Goal: Entertainment & Leisure: Consume media (video, audio)

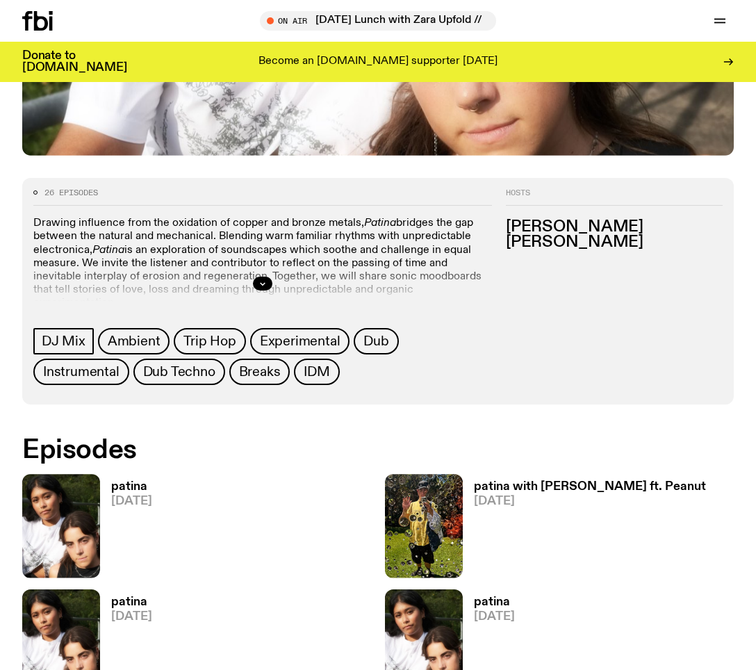
scroll to position [629, 0]
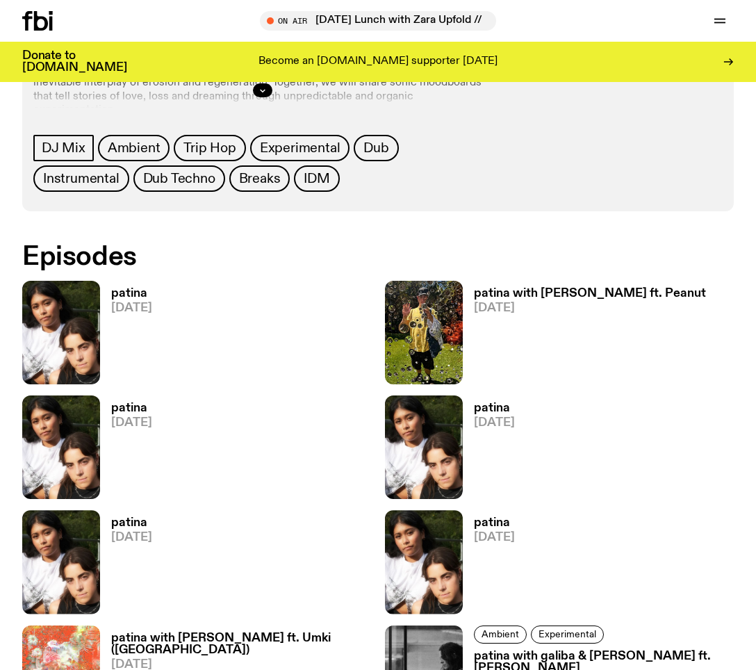
click at [134, 296] on h3 "patina" at bounding box center [131, 294] width 41 height 12
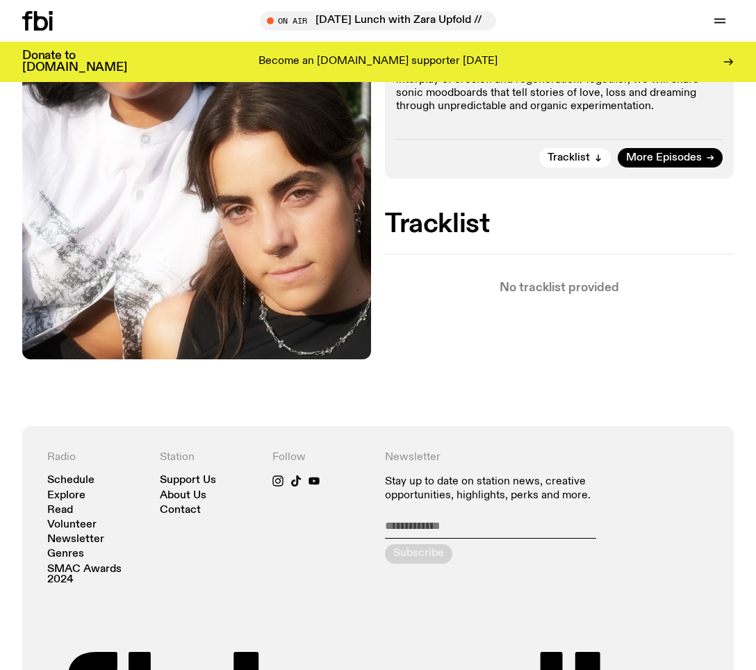
scroll to position [66, 0]
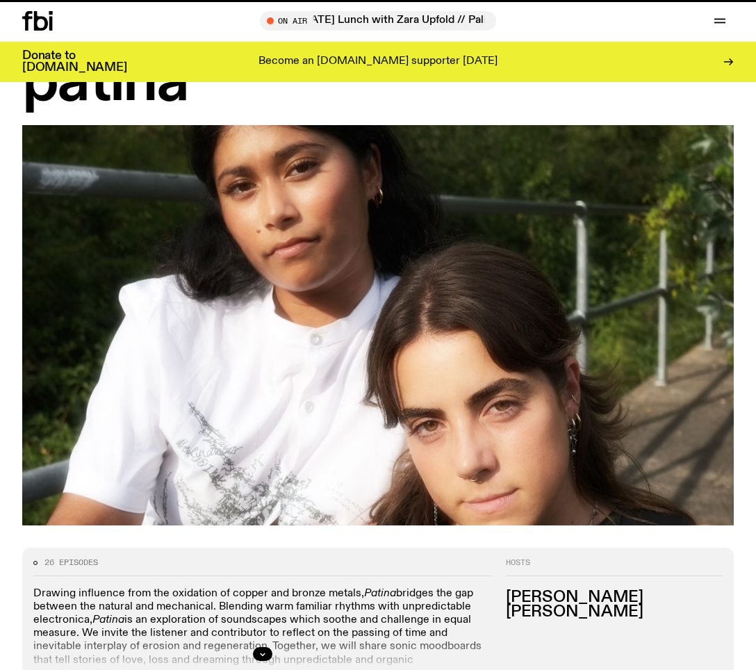
scroll to position [629, 0]
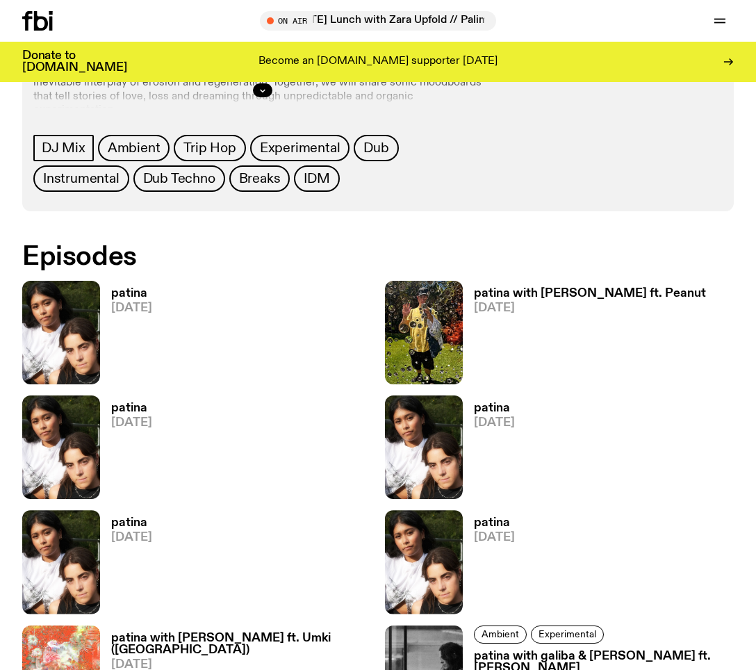
click at [120, 409] on h3 "patina" at bounding box center [131, 408] width 41 height 12
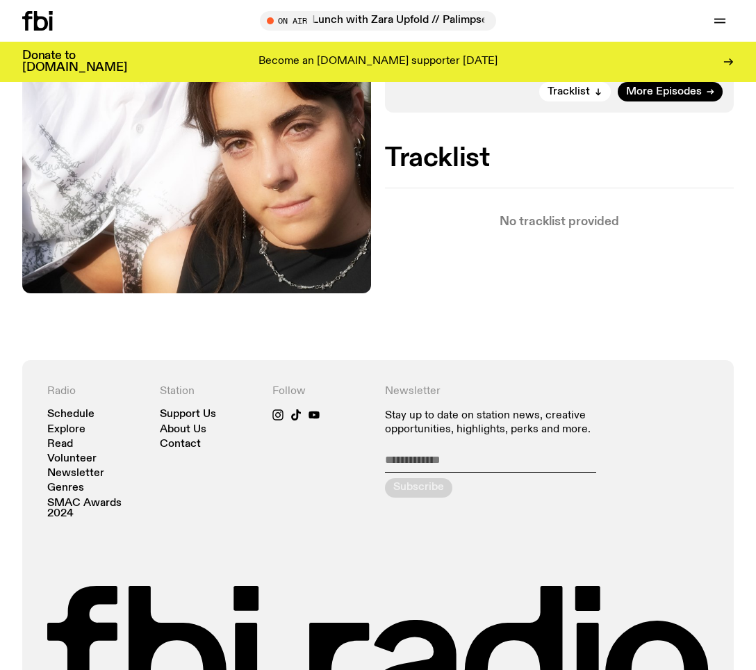
scroll to position [487, 0]
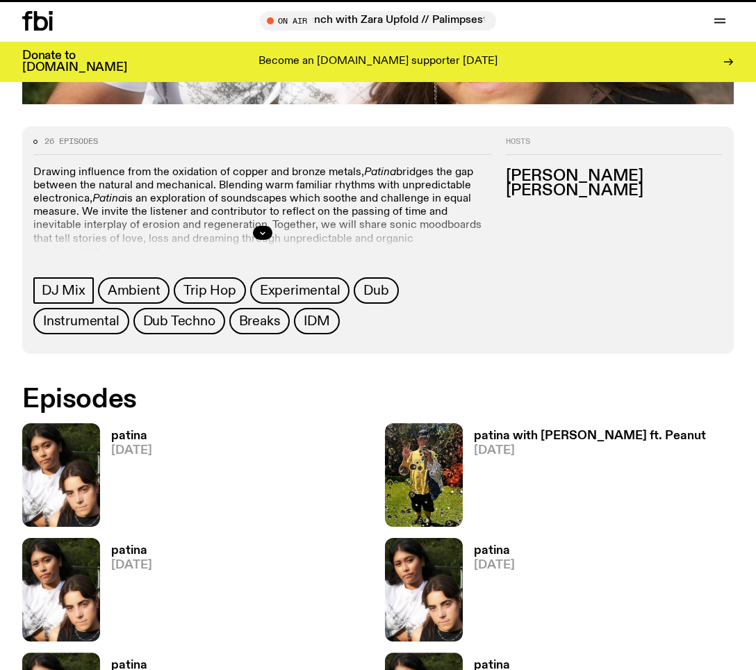
scroll to position [629, 0]
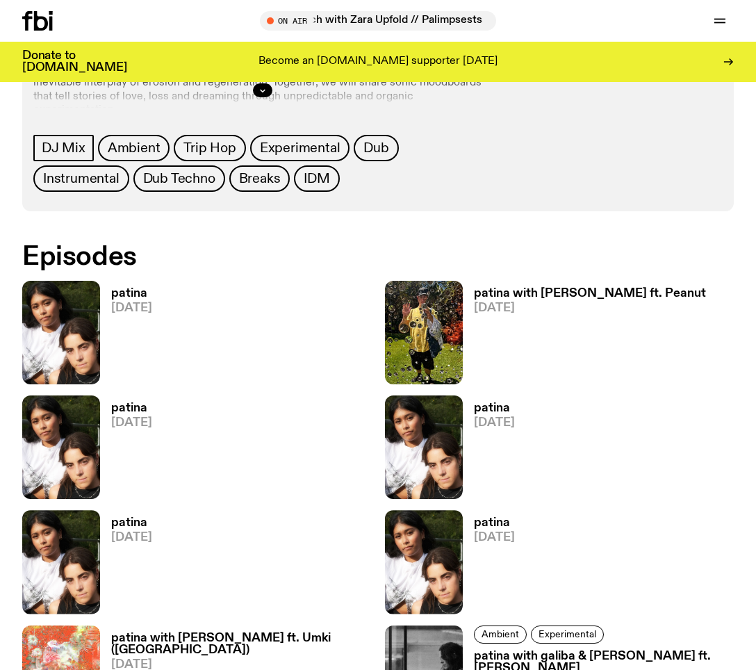
click at [494, 302] on span "[DATE]" at bounding box center [590, 308] width 232 height 12
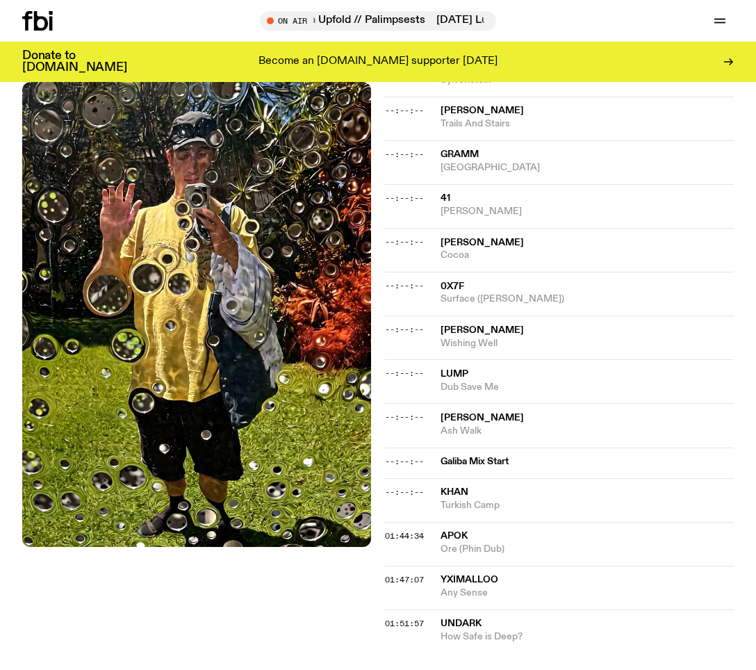
scroll to position [972, 0]
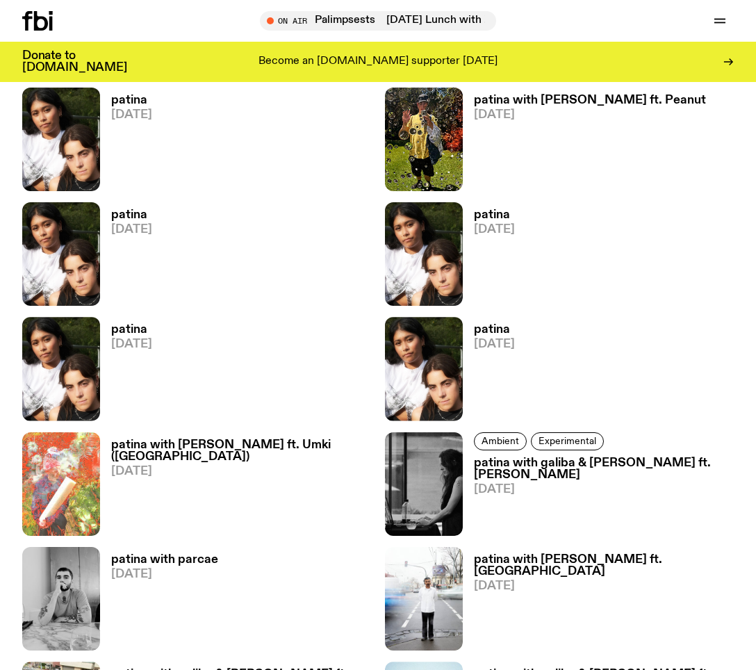
scroll to position [824, 0]
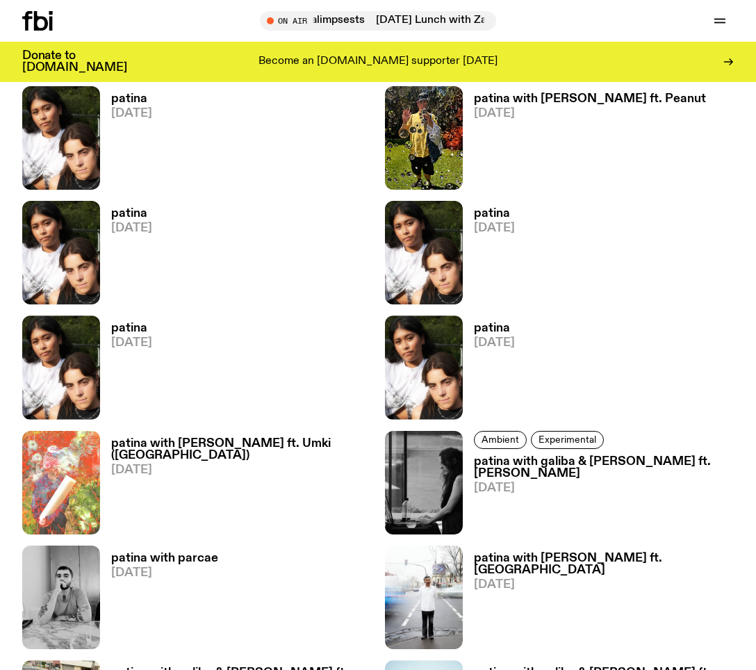
click at [115, 325] on h3 "patina" at bounding box center [131, 328] width 41 height 12
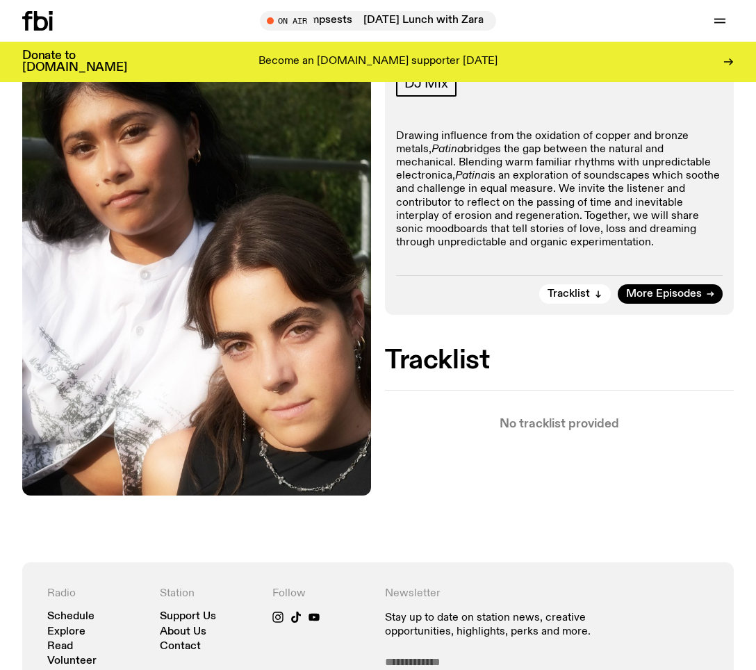
scroll to position [224, 0]
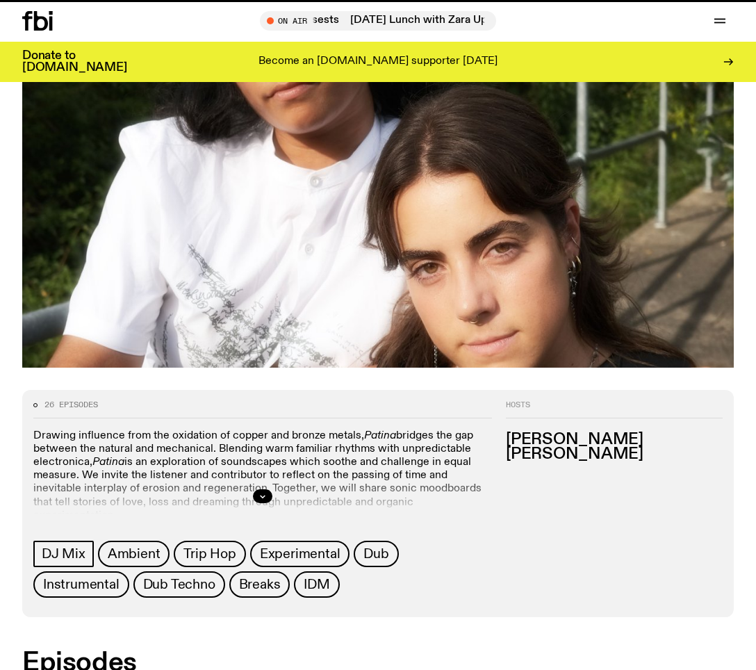
scroll to position [824, 0]
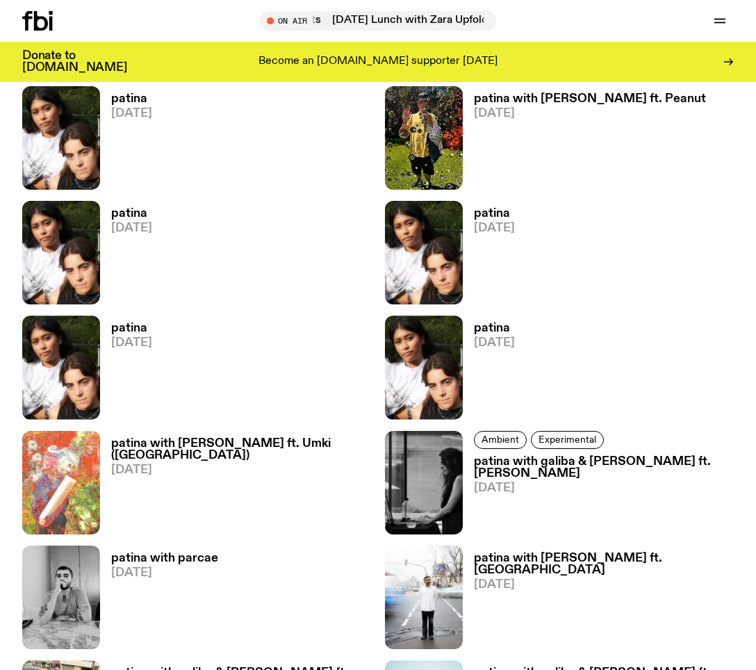
click at [492, 325] on h3 "patina" at bounding box center [494, 328] width 41 height 12
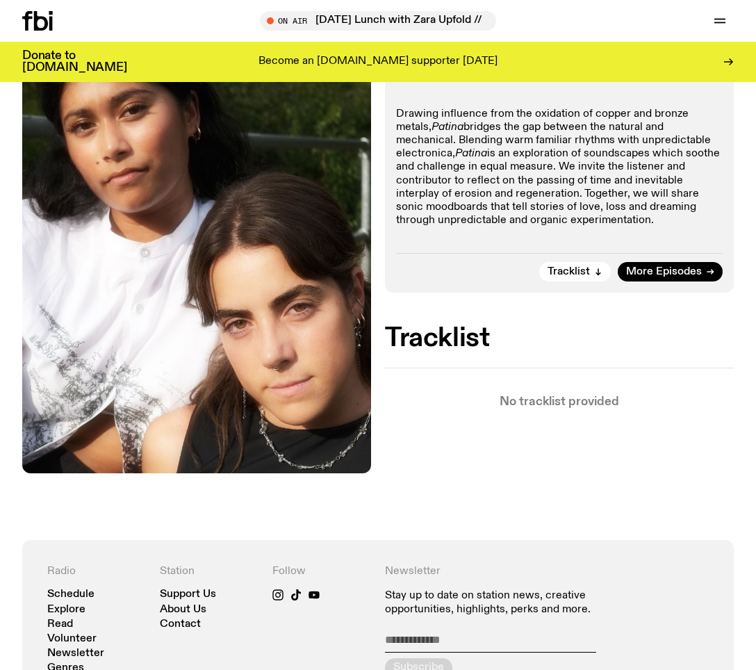
scroll to position [251, 0]
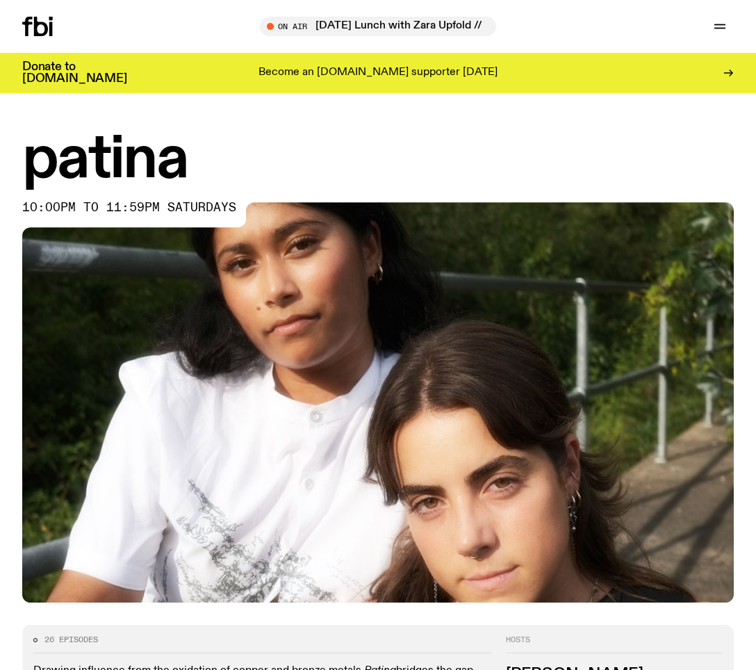
click at [30, 22] on icon at bounding box center [27, 26] width 10 height 19
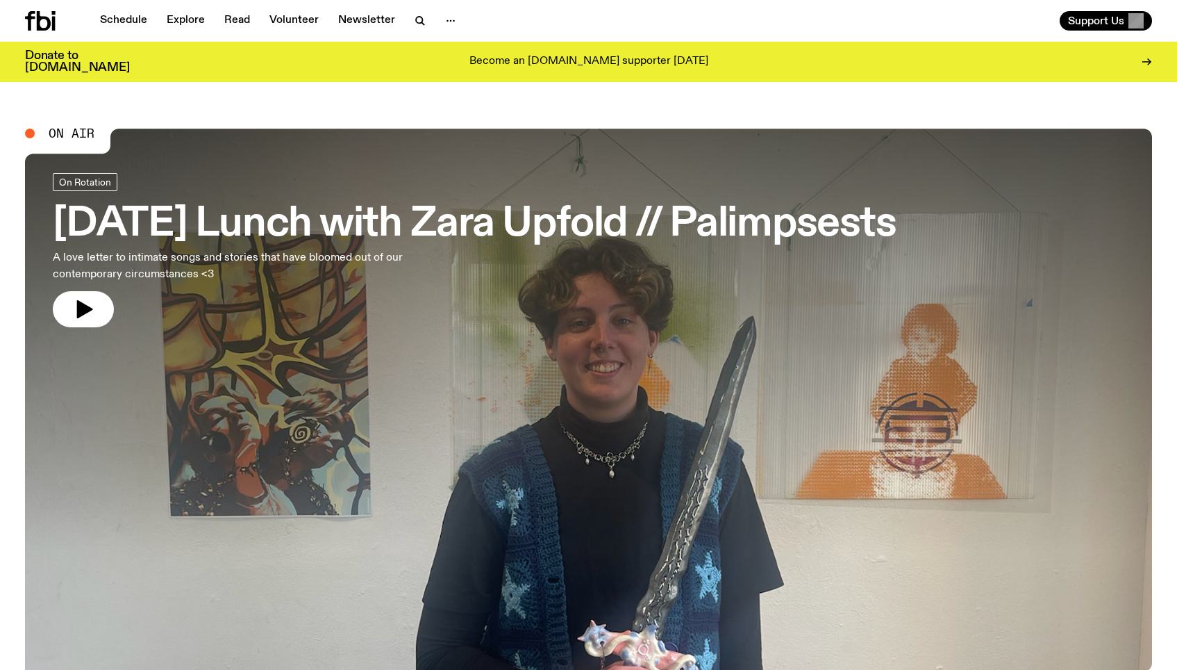
scroll to position [78, 0]
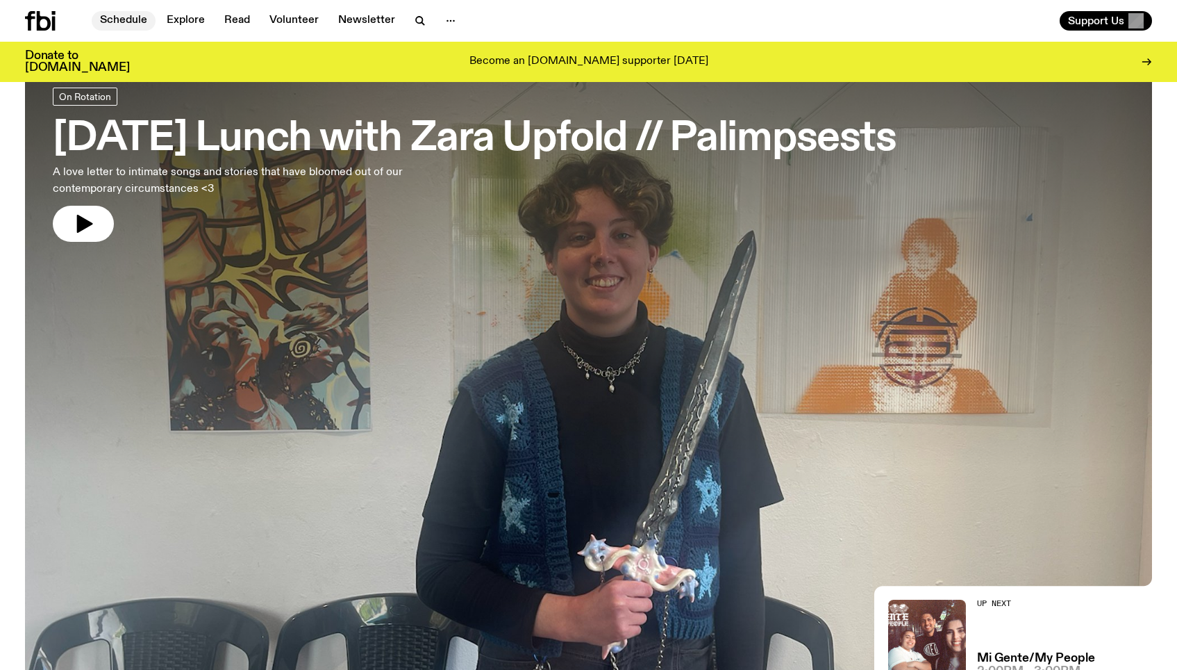
click at [129, 16] on link "Schedule" at bounding box center [124, 20] width 64 height 19
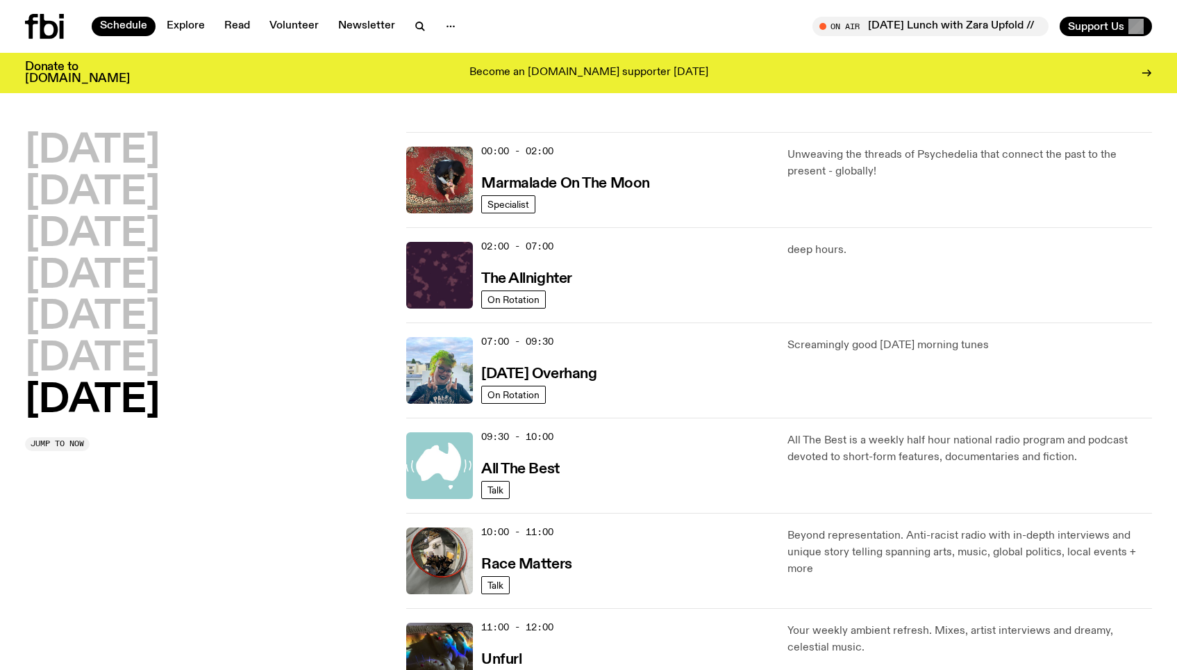
click at [119, 401] on h2 "Sunday" at bounding box center [92, 400] width 135 height 39
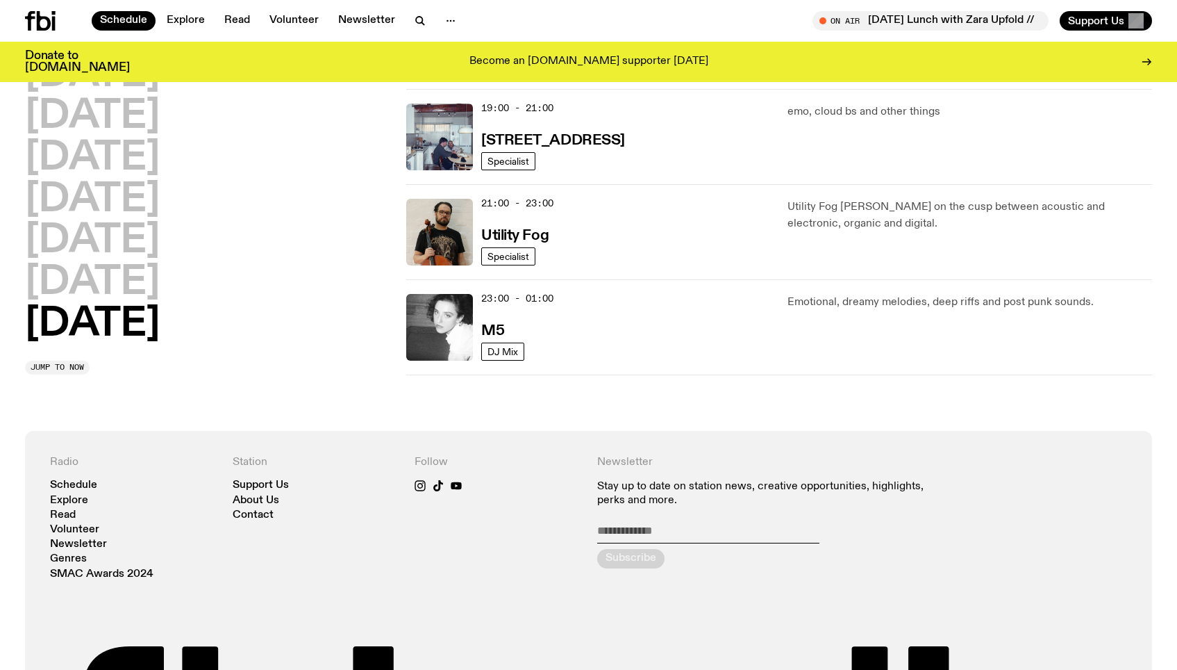
scroll to position [806, 0]
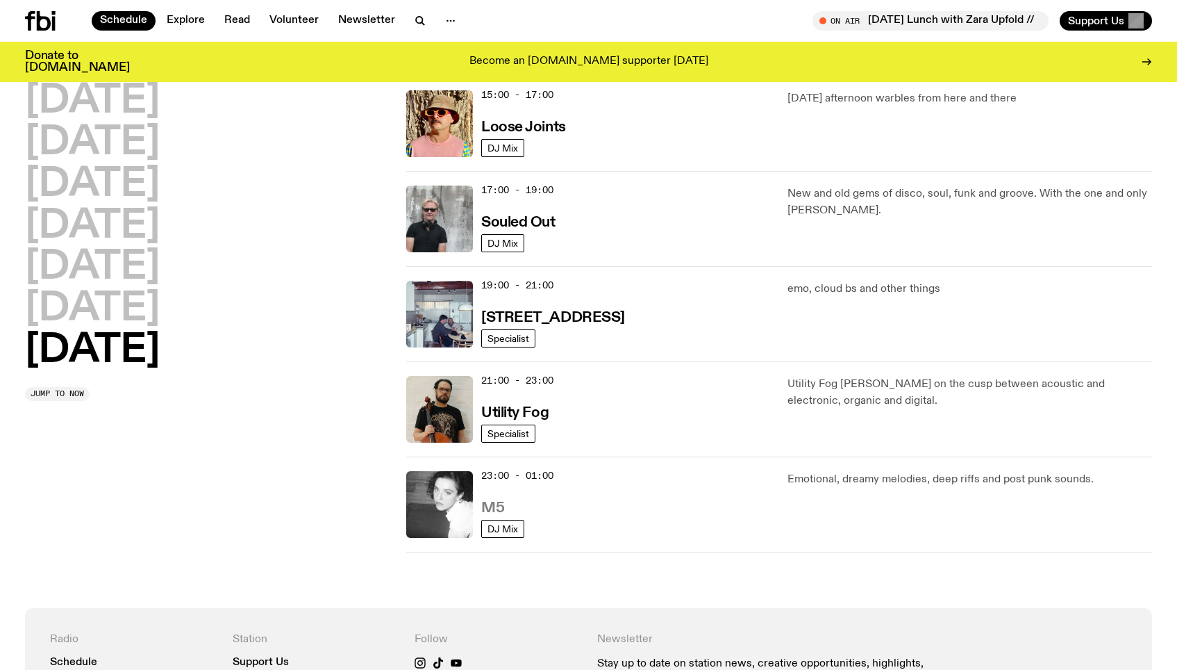
click at [497, 502] on h3 "M5" at bounding box center [492, 508] width 23 height 15
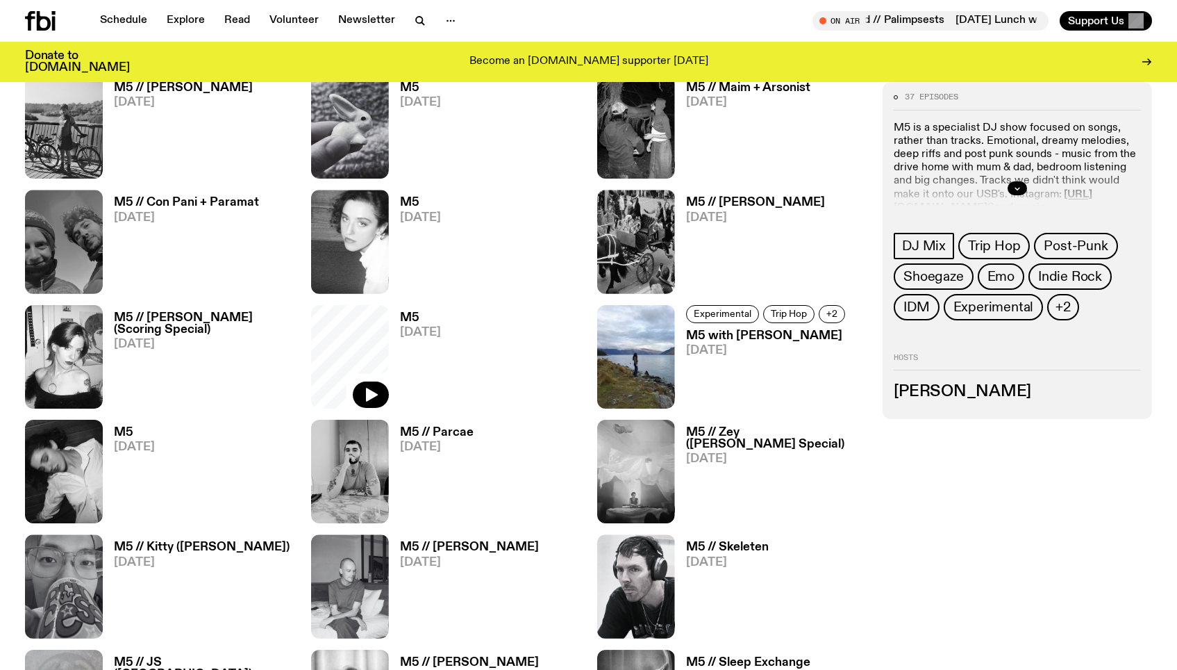
scroll to position [815, 0]
click at [755, 204] on h3 "M5 // Finnlay Rees" at bounding box center [755, 202] width 139 height 12
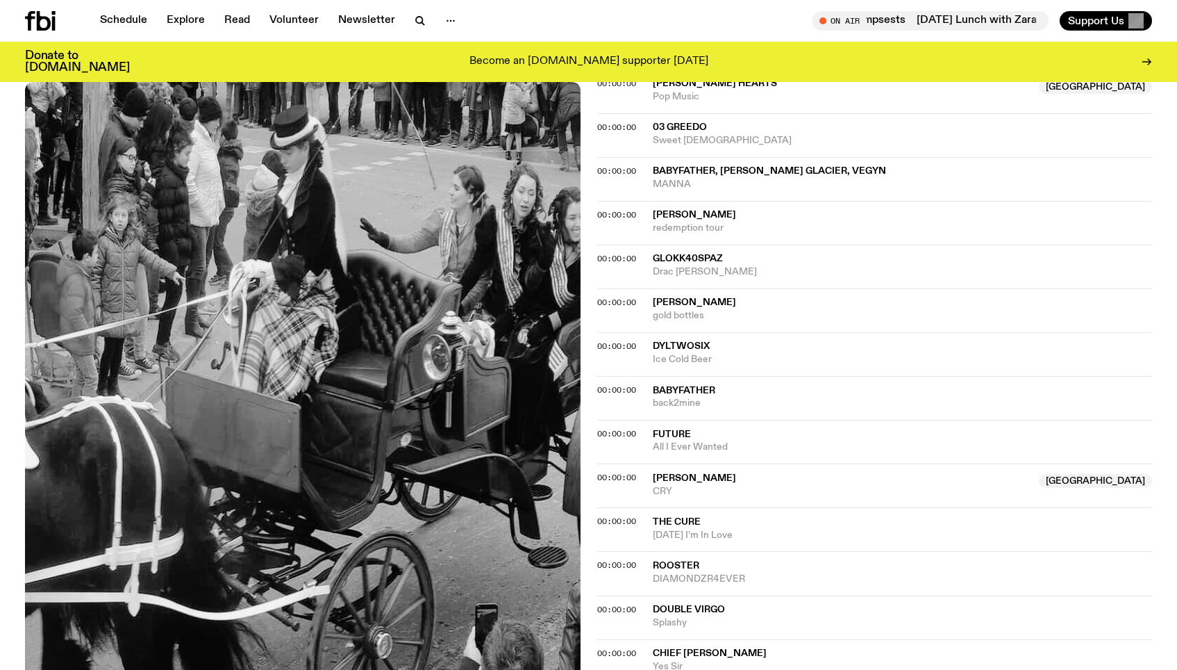
scroll to position [560, 0]
drag, startPoint x: 734, startPoint y: 229, endPoint x: 652, endPoint y: 215, distance: 83.8
click at [653, 215] on div "Klein redemption tour" at bounding box center [903, 223] width 500 height 26
copy div "Klein redemption tour"
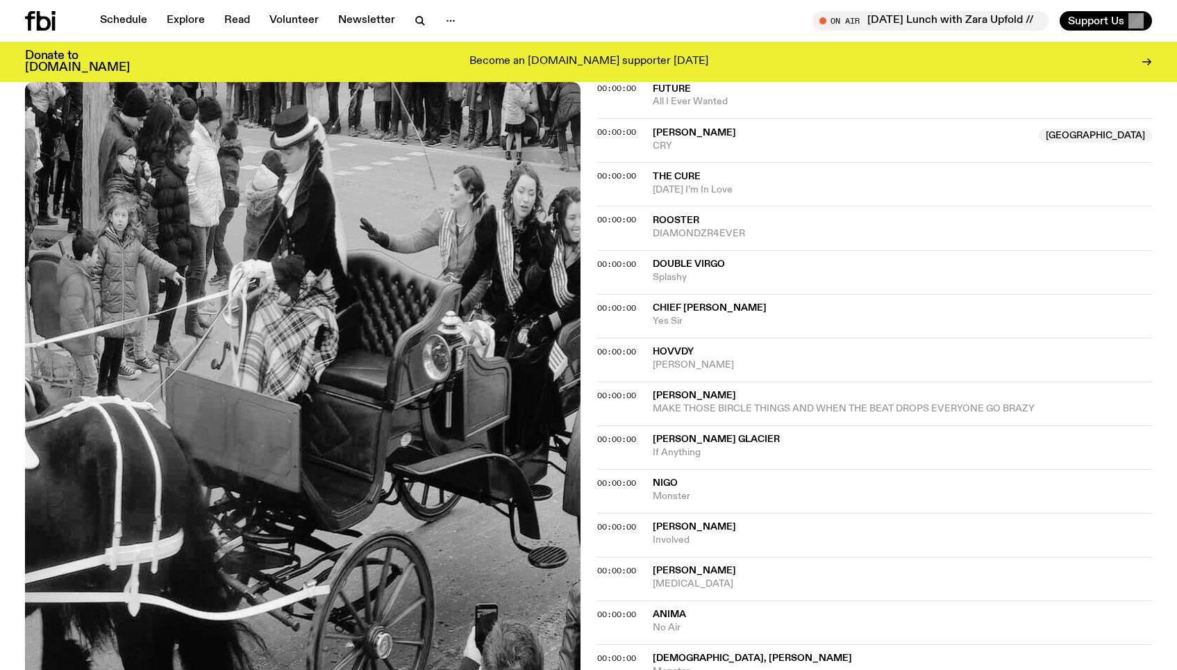
scroll to position [922, 0]
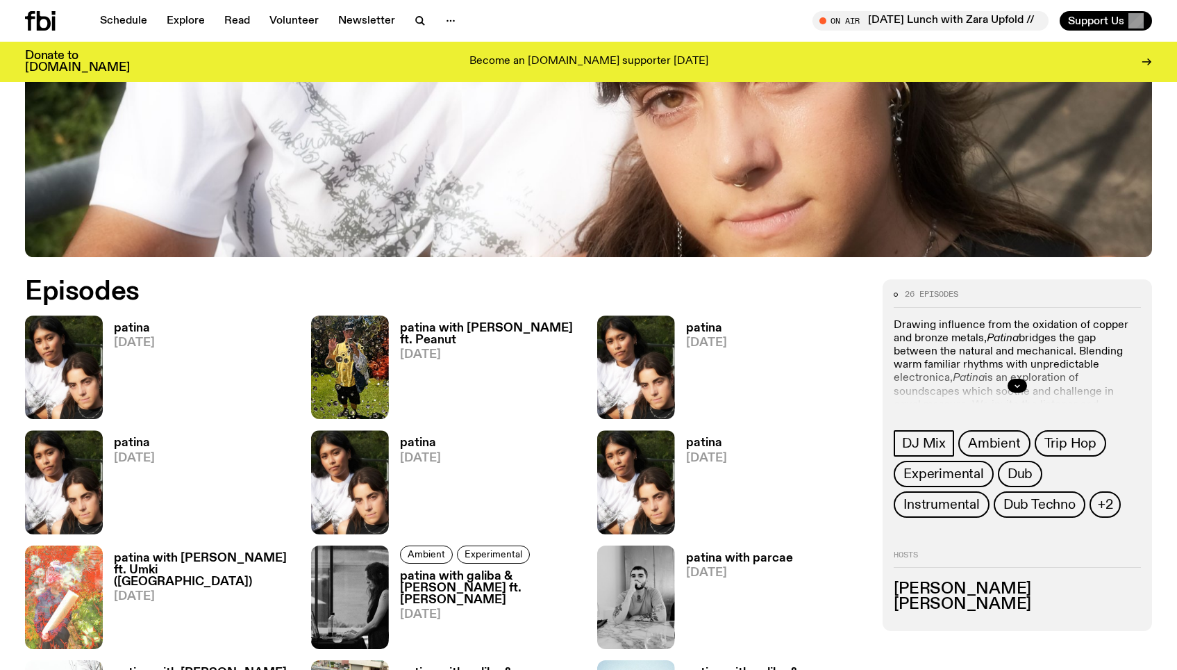
scroll to position [576, 0]
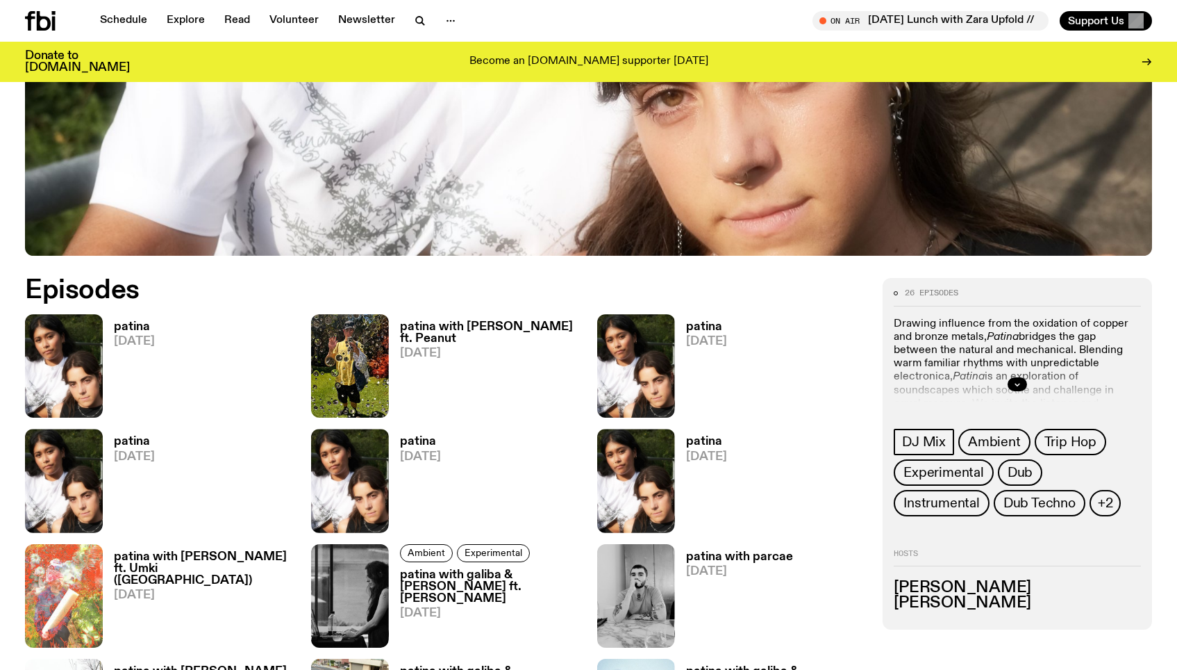
click at [448, 324] on h3 "patina with galiba ft. Peanut" at bounding box center [490, 333] width 181 height 24
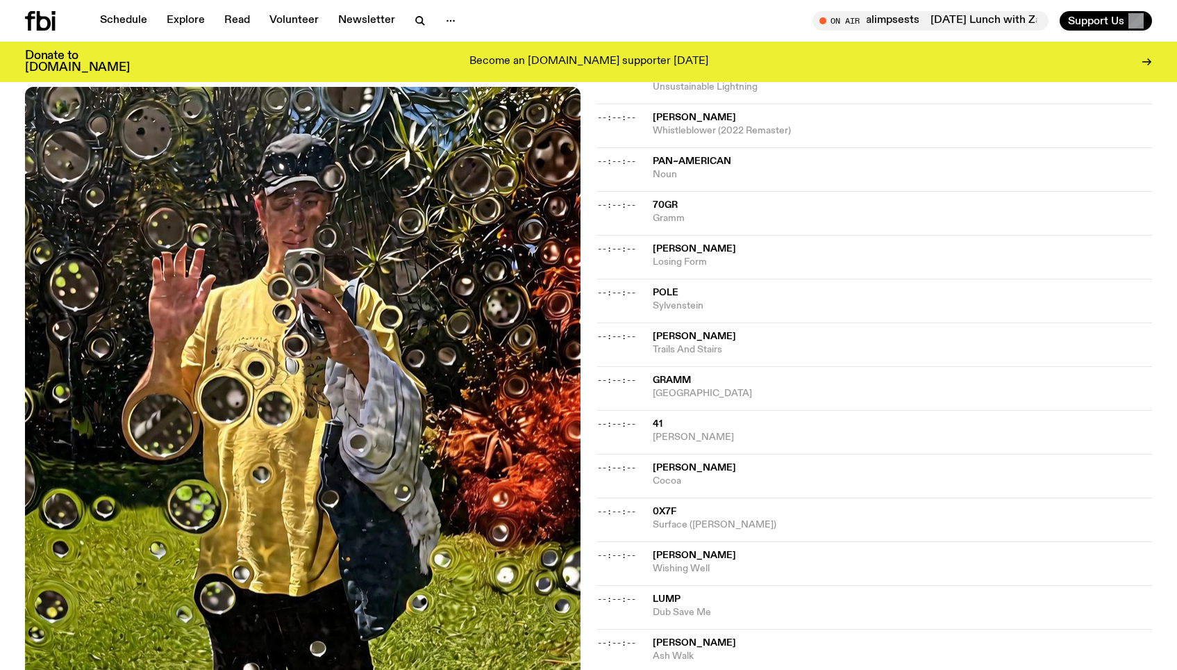
scroll to position [663, 0]
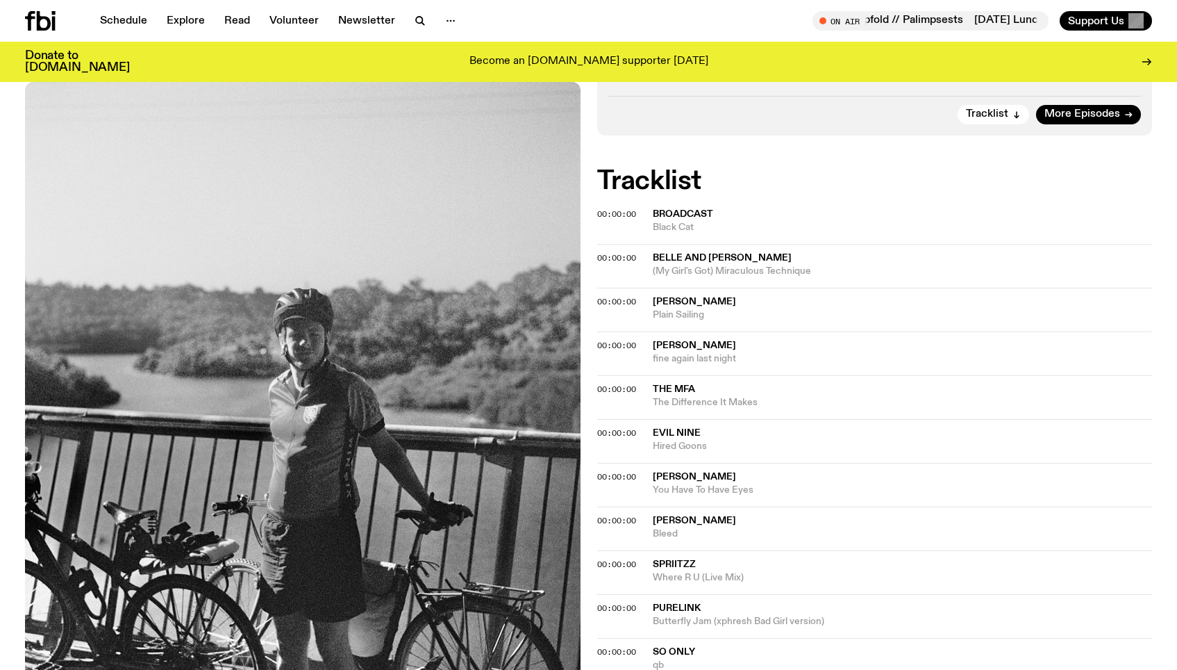
scroll to position [85, 0]
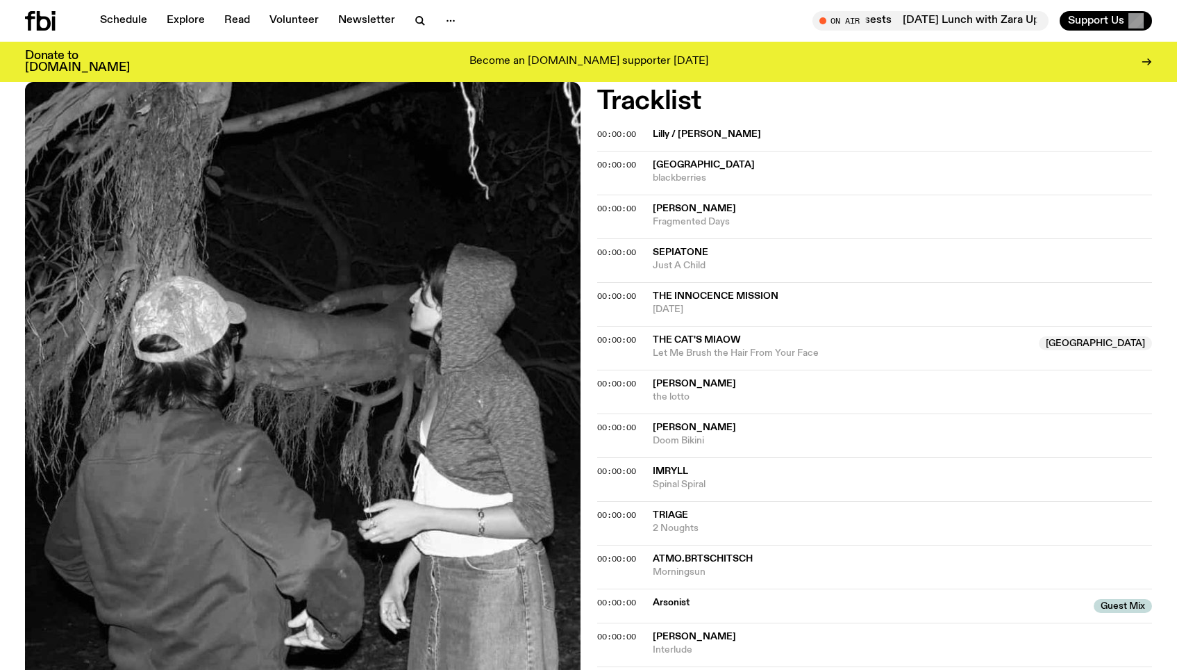
scroll to position [429, 0]
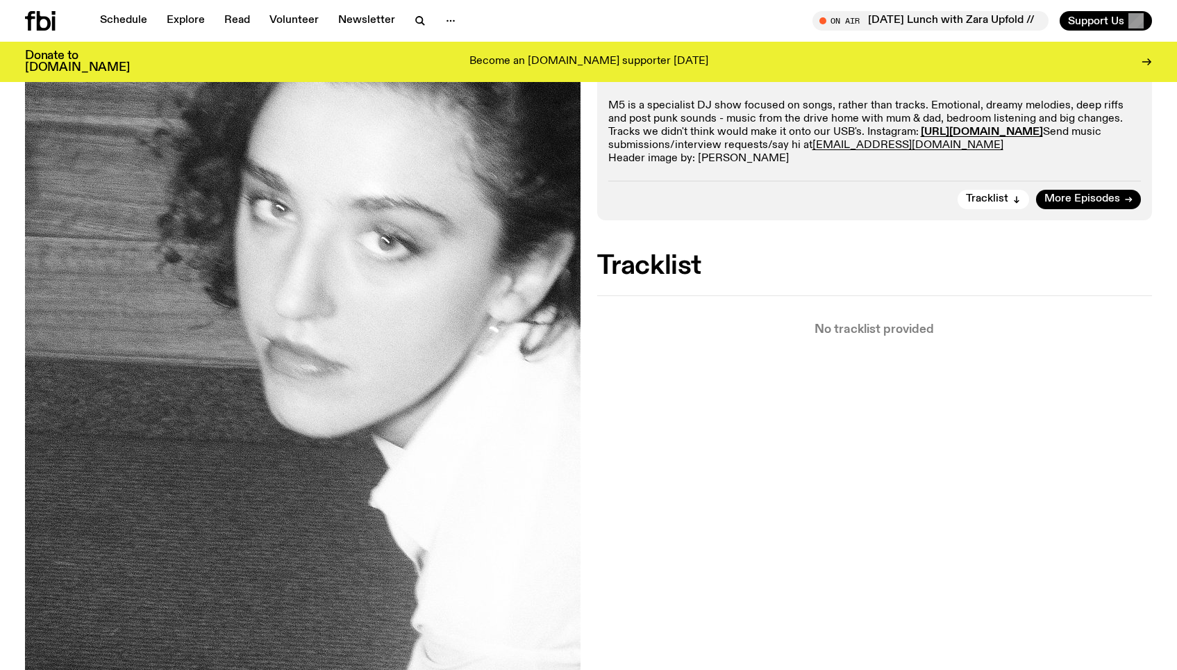
scroll to position [267, 0]
